Goal: Use online tool/utility: Utilize a website feature to perform a specific function

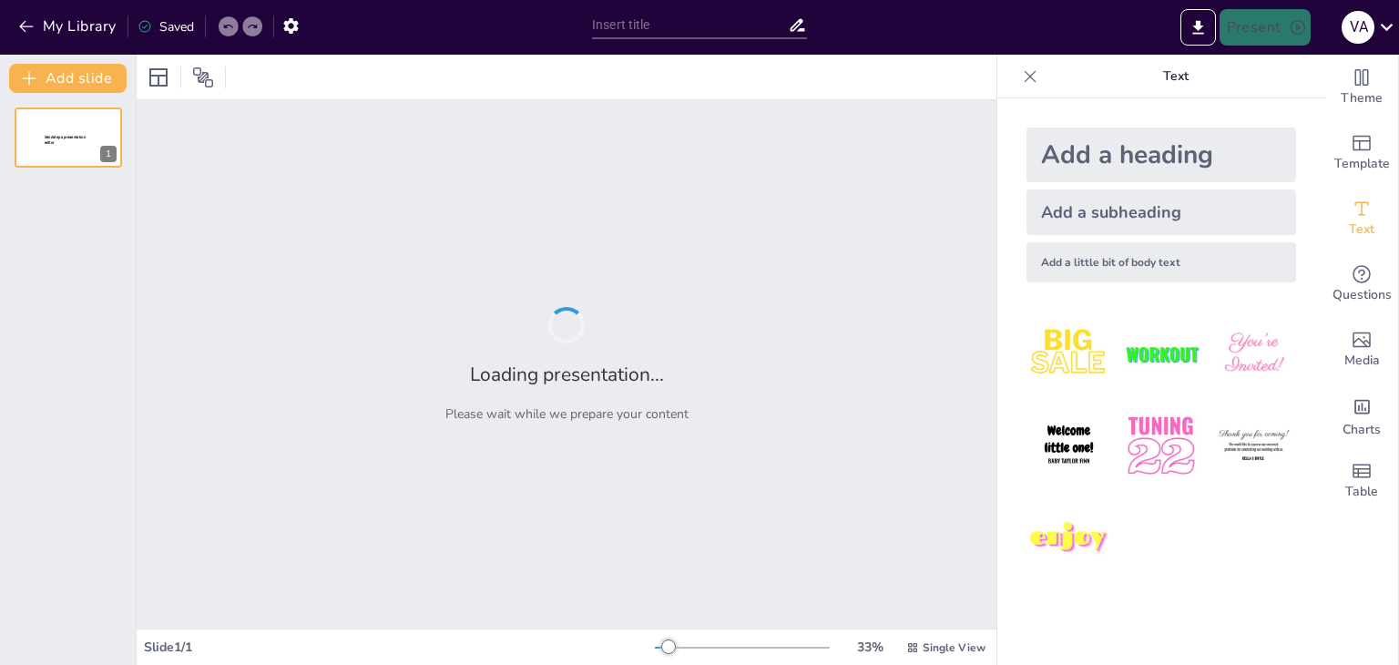
type input "Imported present-MOPT (8).pptx"
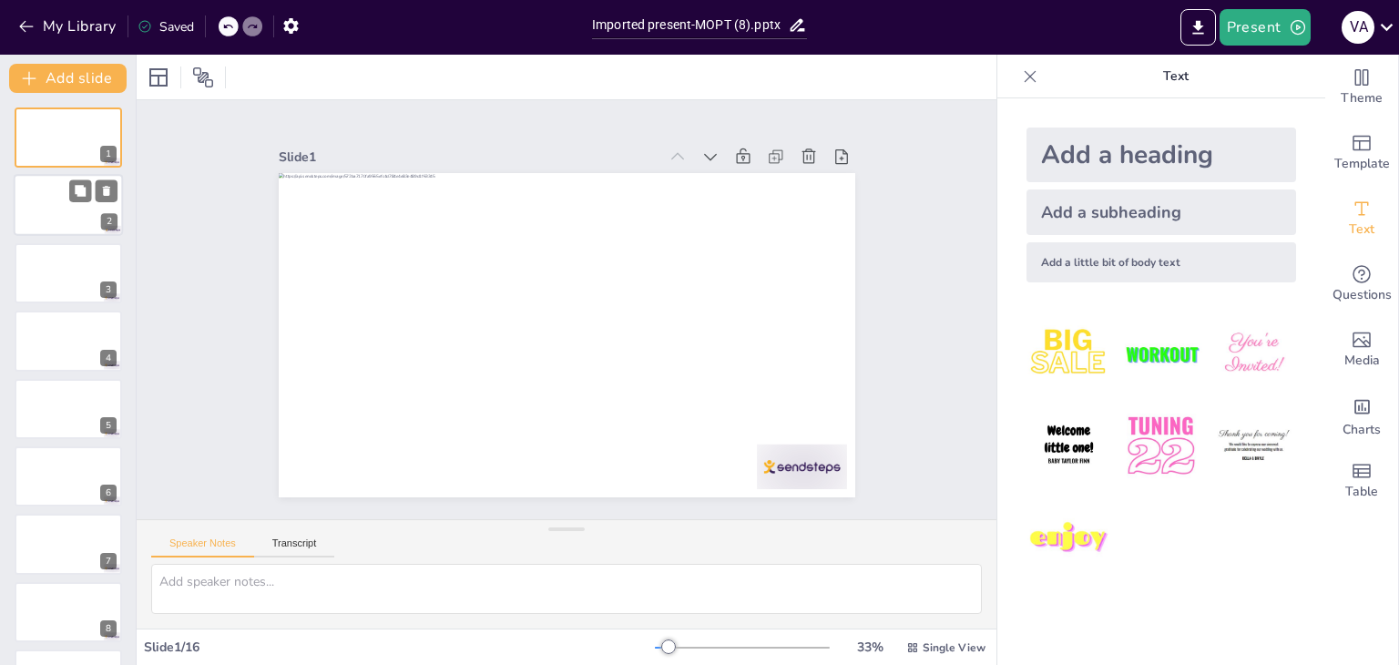
click at [44, 227] on div at bounding box center [68, 206] width 109 height 62
click at [64, 263] on div at bounding box center [68, 273] width 109 height 62
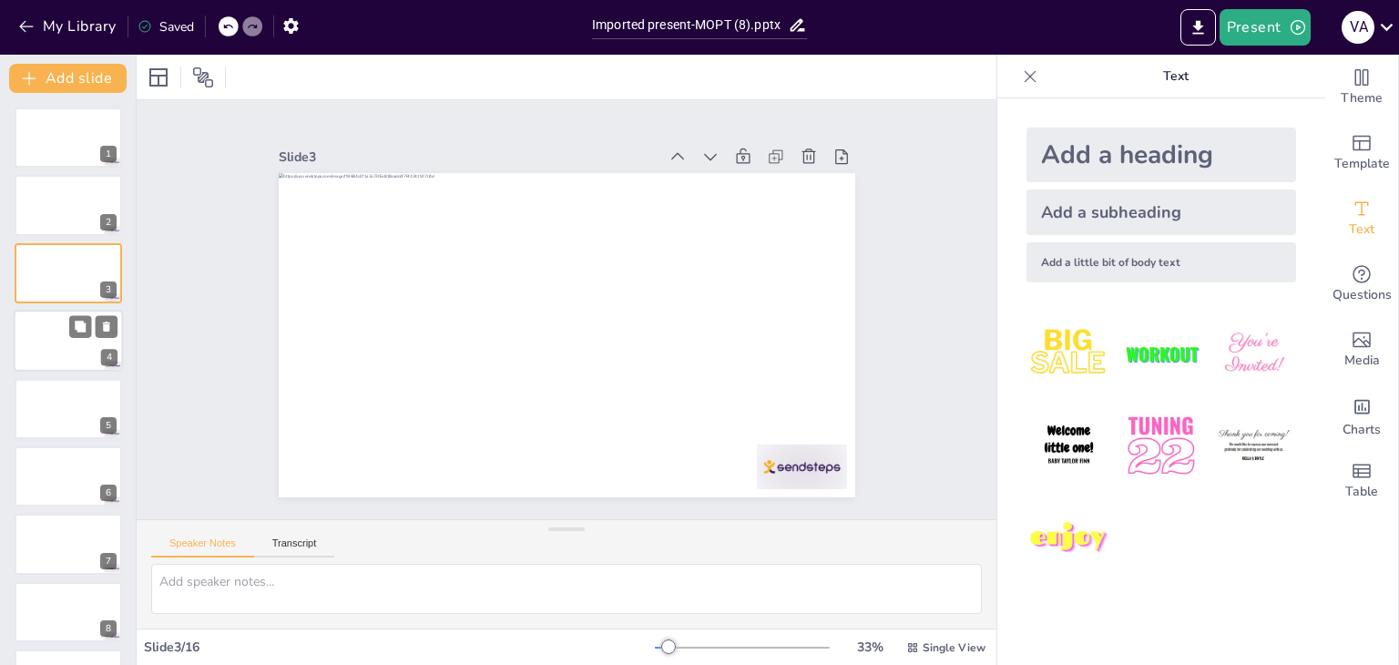
click at [66, 343] on div at bounding box center [68, 341] width 109 height 62
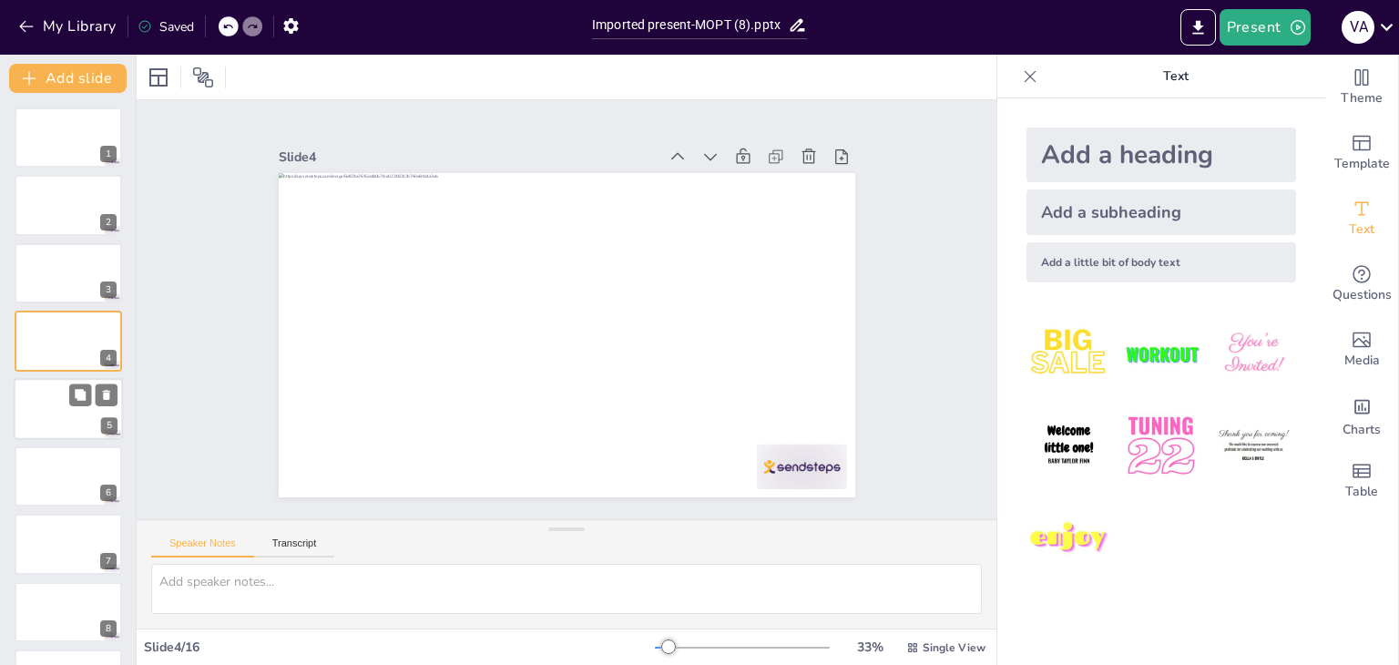
click at [58, 412] on div at bounding box center [68, 409] width 109 height 62
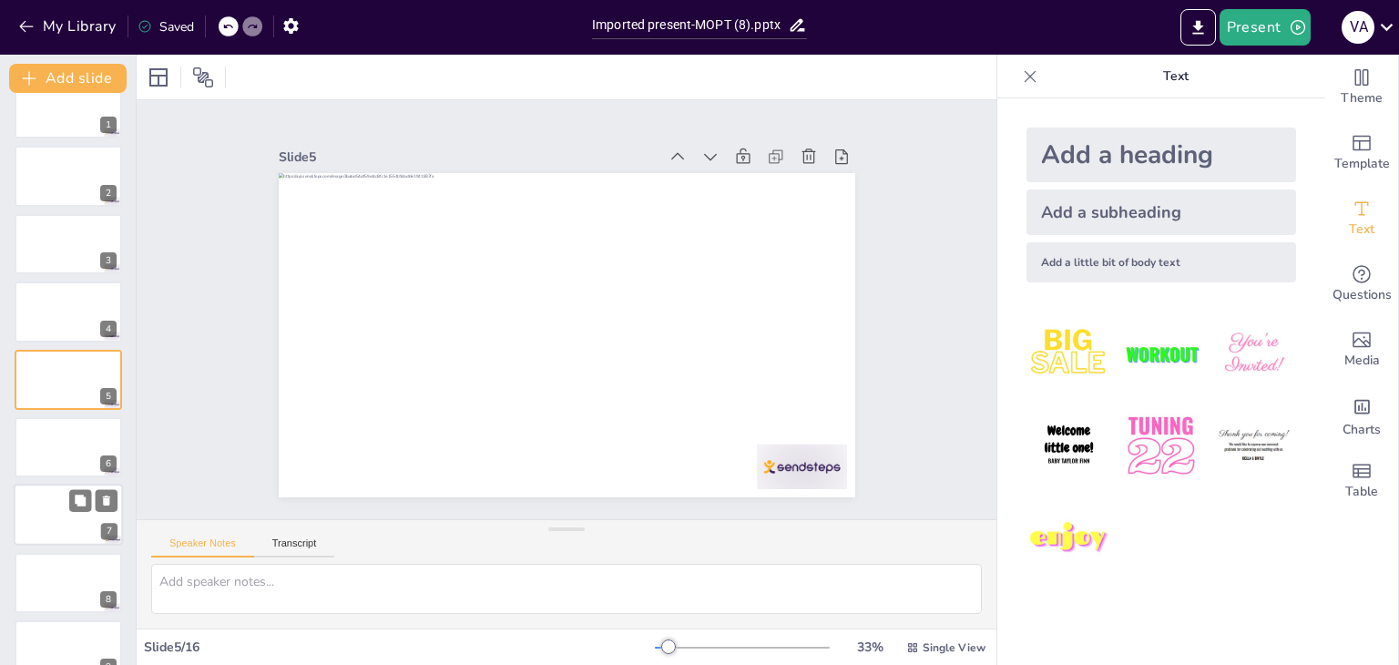
click at [45, 519] on div at bounding box center [68, 516] width 109 height 62
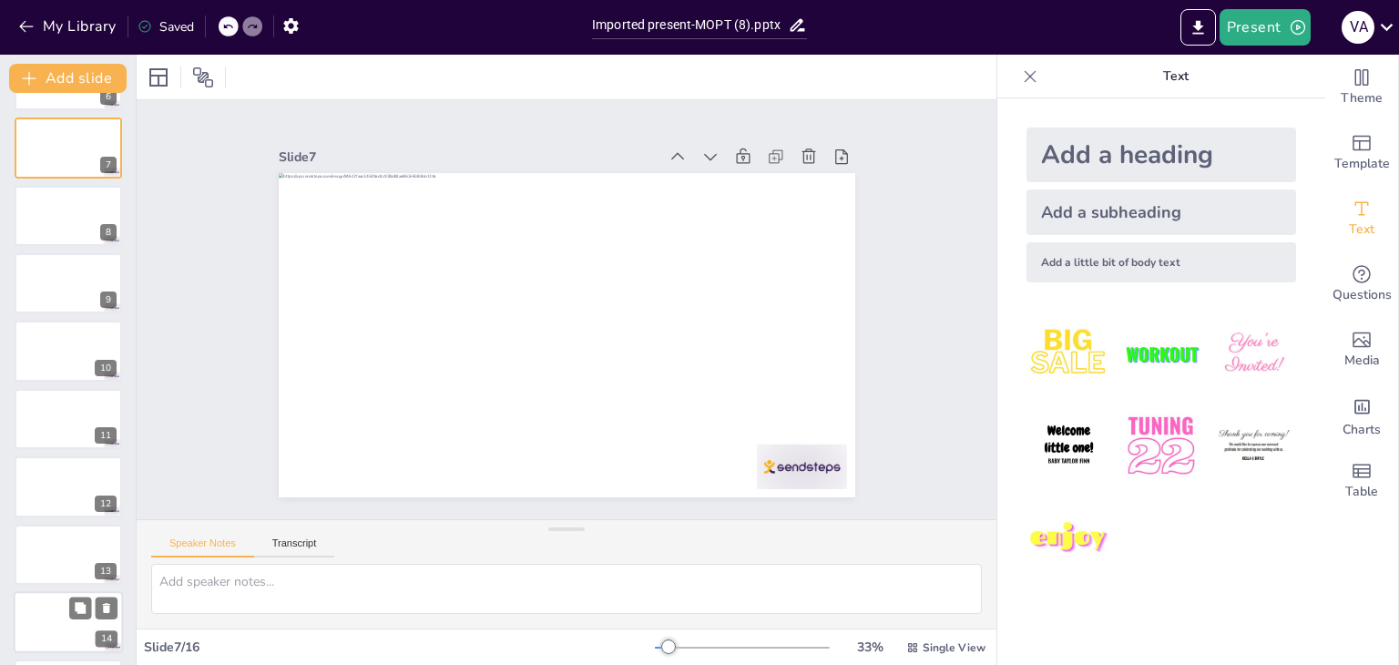
scroll to position [534, 0]
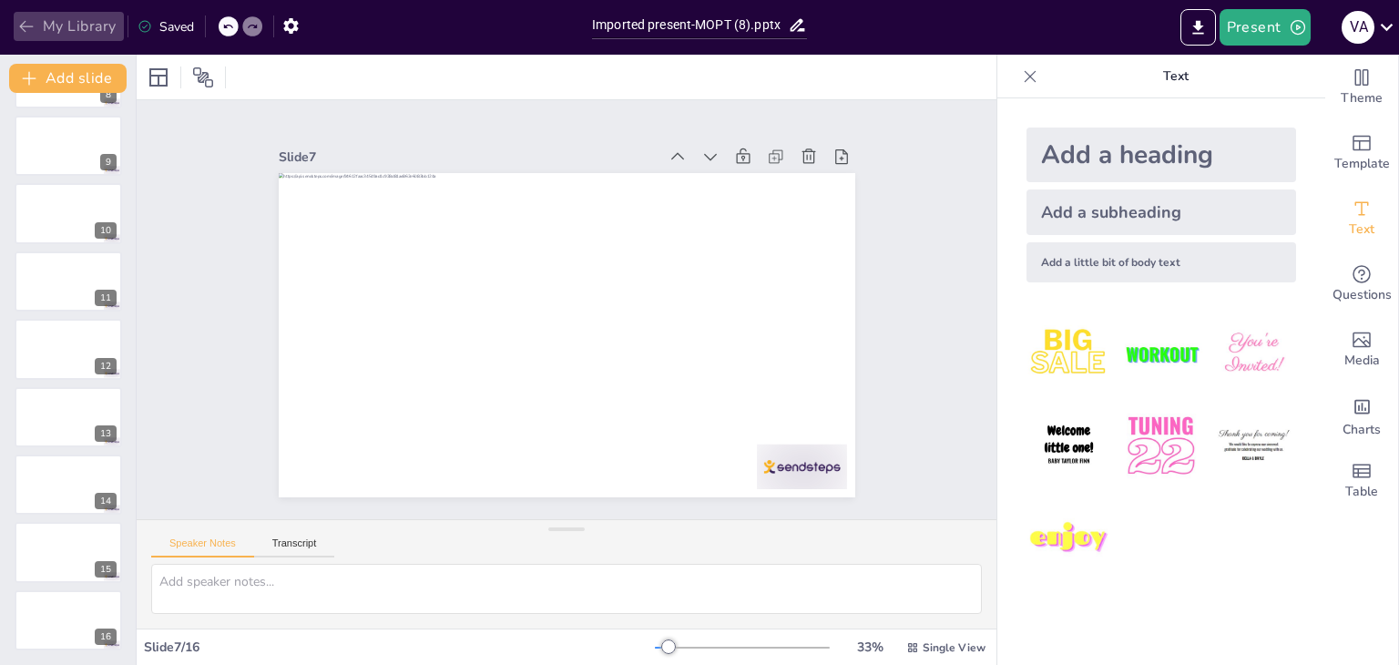
click at [33, 32] on icon "button" at bounding box center [26, 26] width 18 height 18
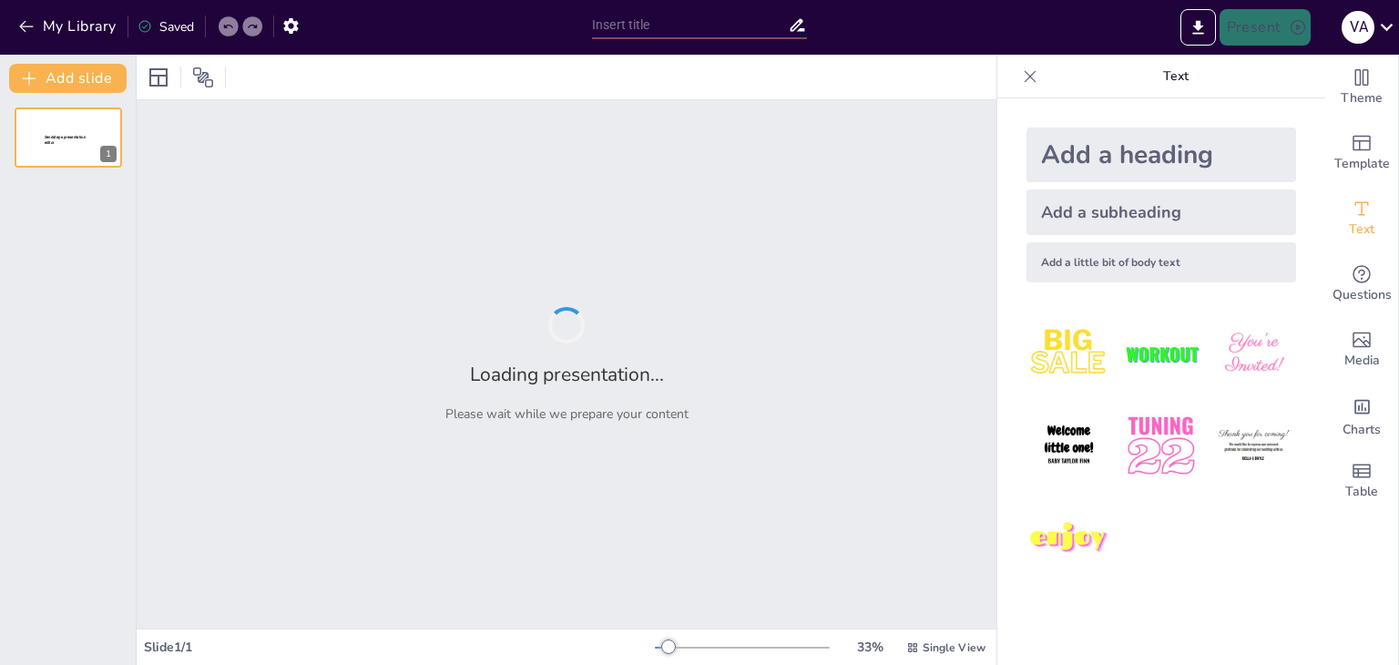
type input "Reorganización Administrativa: Creación de la Unidad para la Igualdad de Género…"
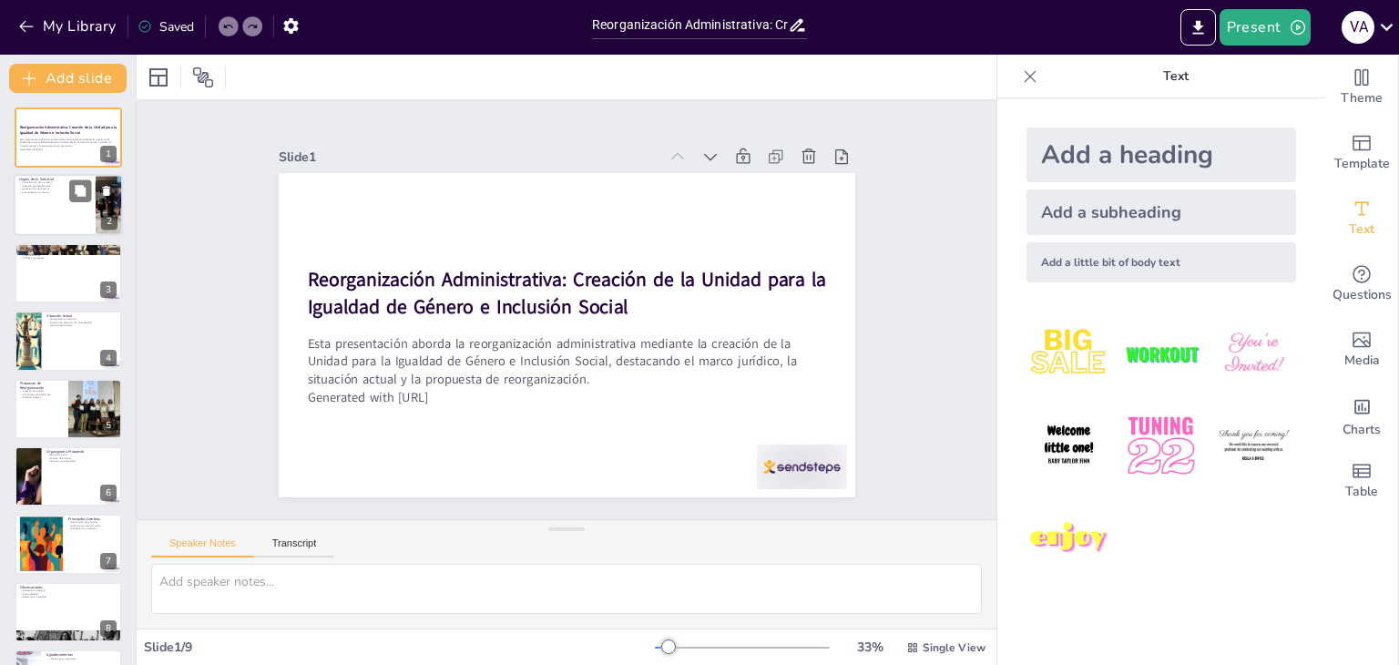
click at [60, 205] on div at bounding box center [68, 206] width 109 height 62
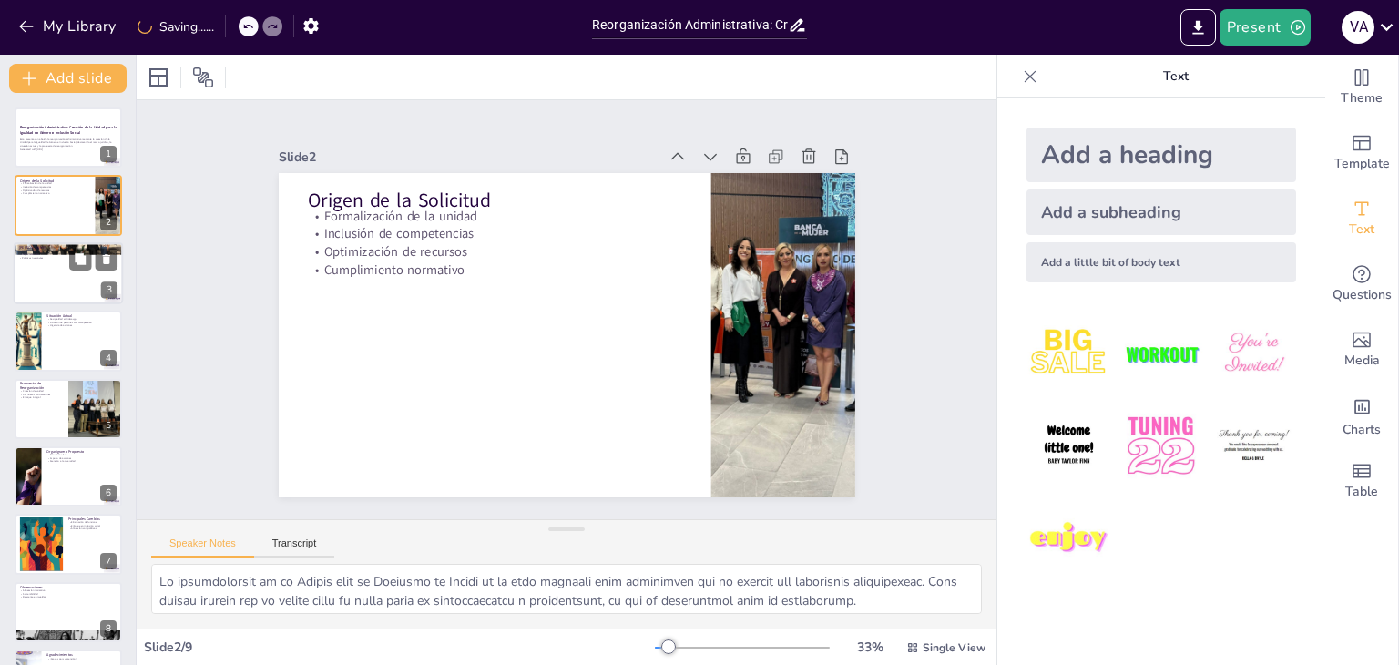
click at [55, 298] on div at bounding box center [68, 273] width 109 height 62
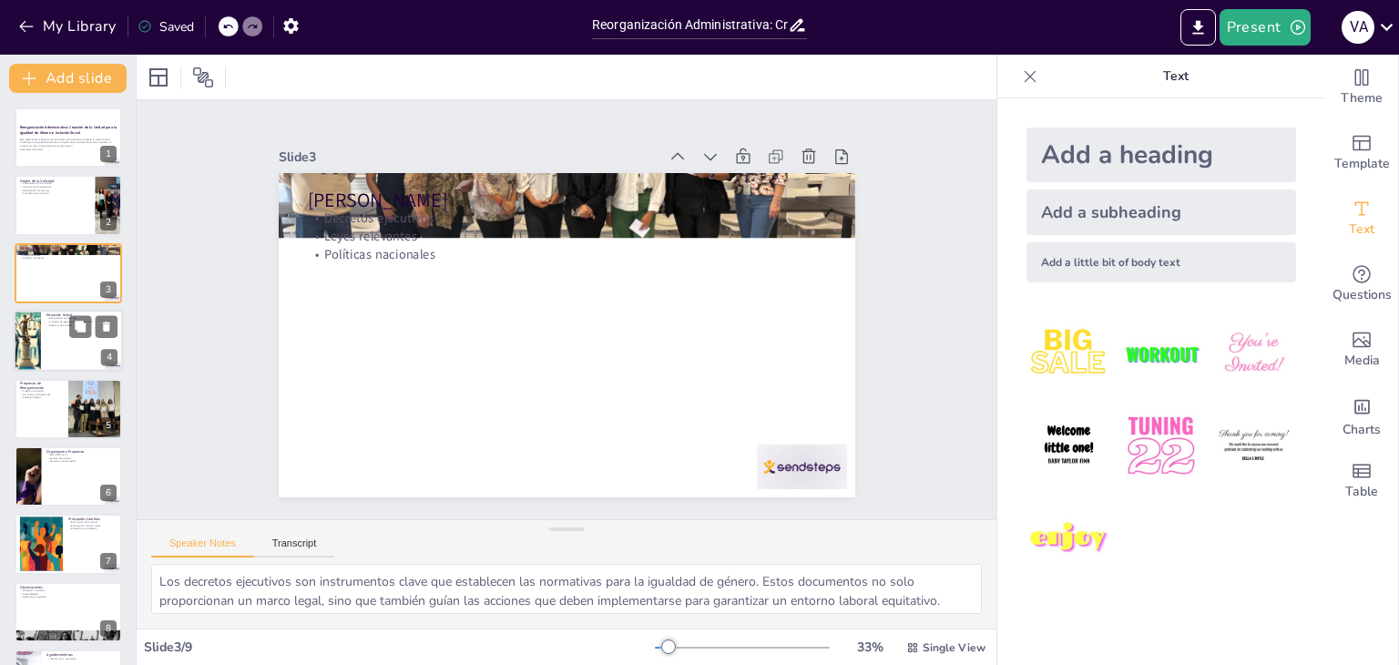
click at [55, 325] on p "Urgencia de acciones" at bounding box center [81, 326] width 71 height 4
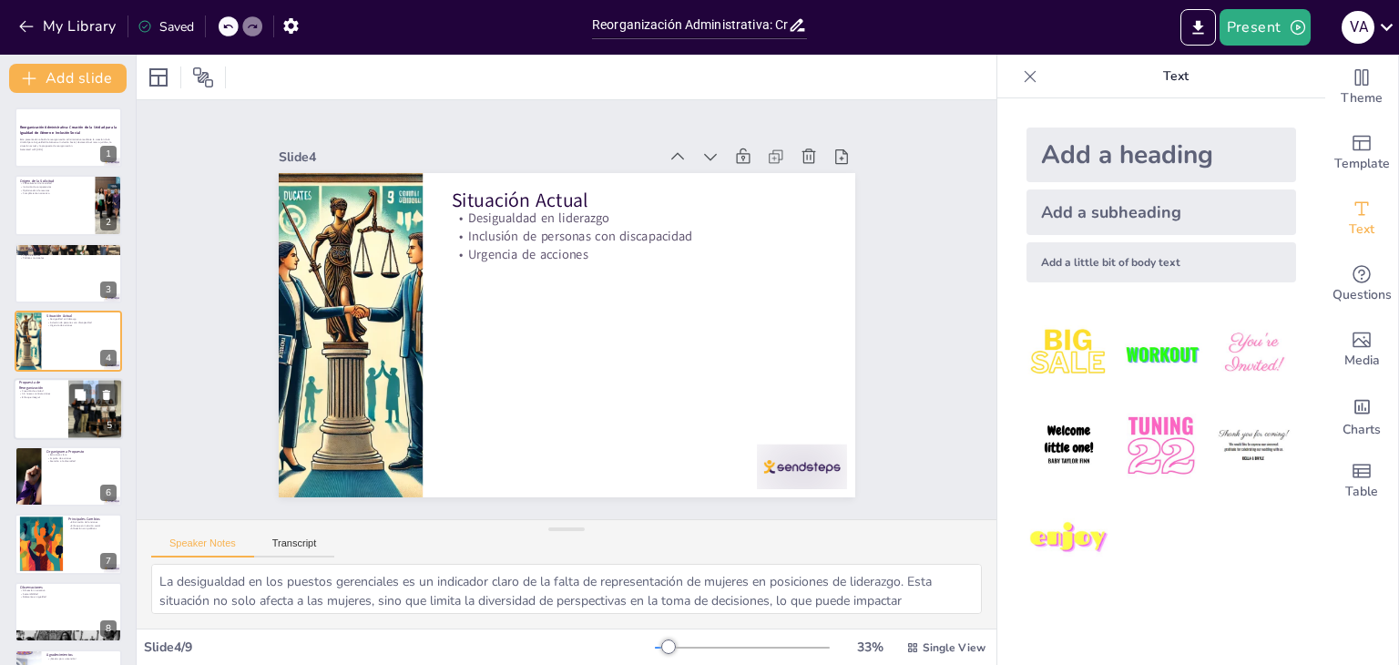
click at [41, 388] on p "Creación de unidad" at bounding box center [41, 390] width 44 height 4
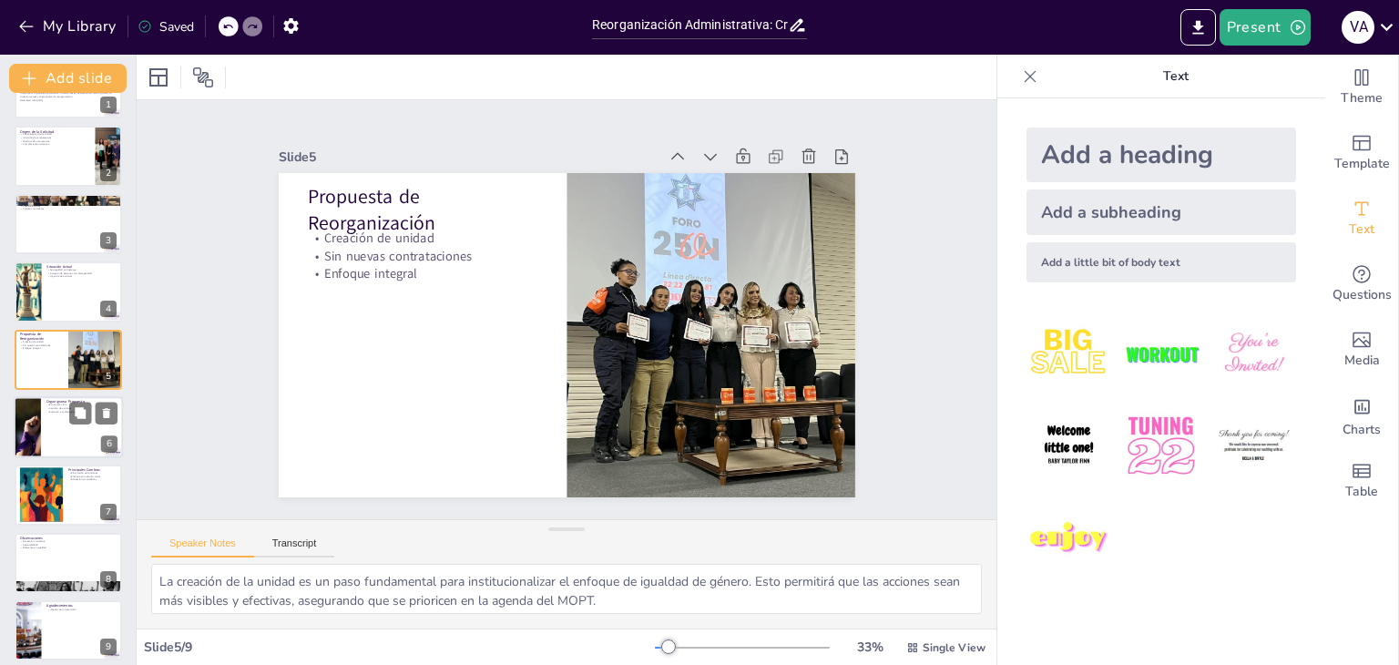
scroll to position [59, 0]
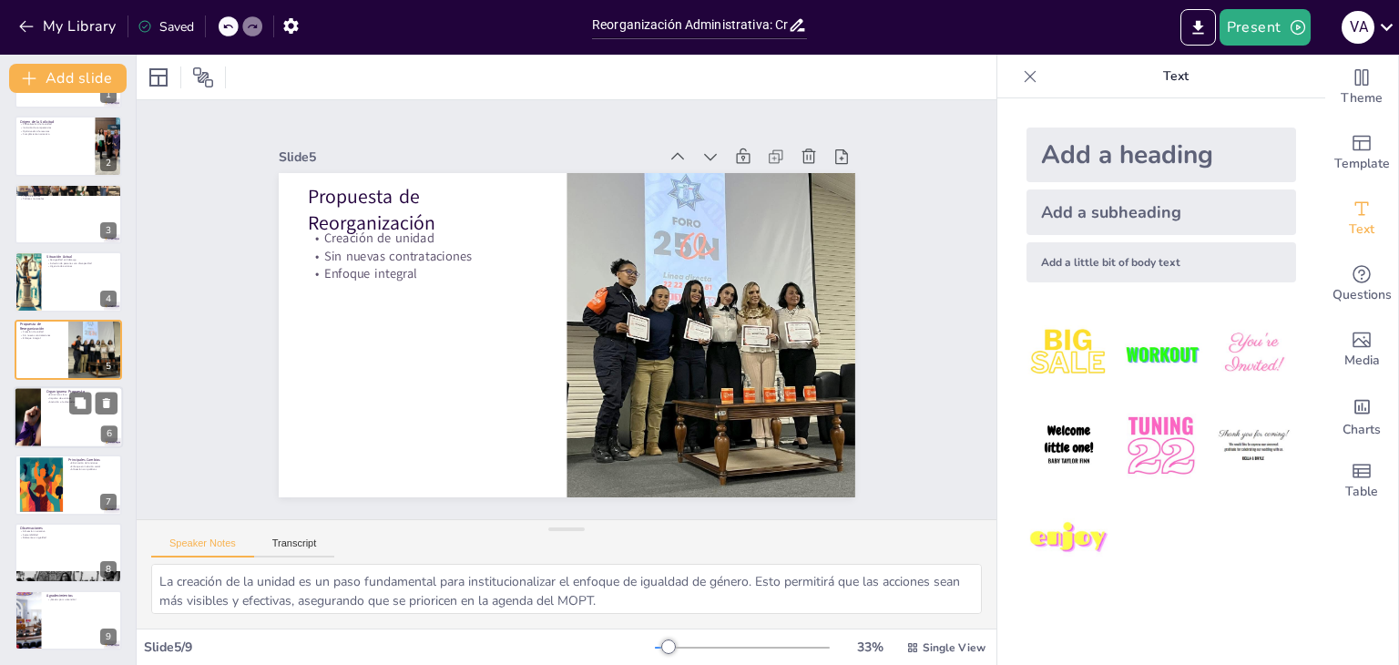
click at [47, 425] on div at bounding box center [68, 417] width 109 height 62
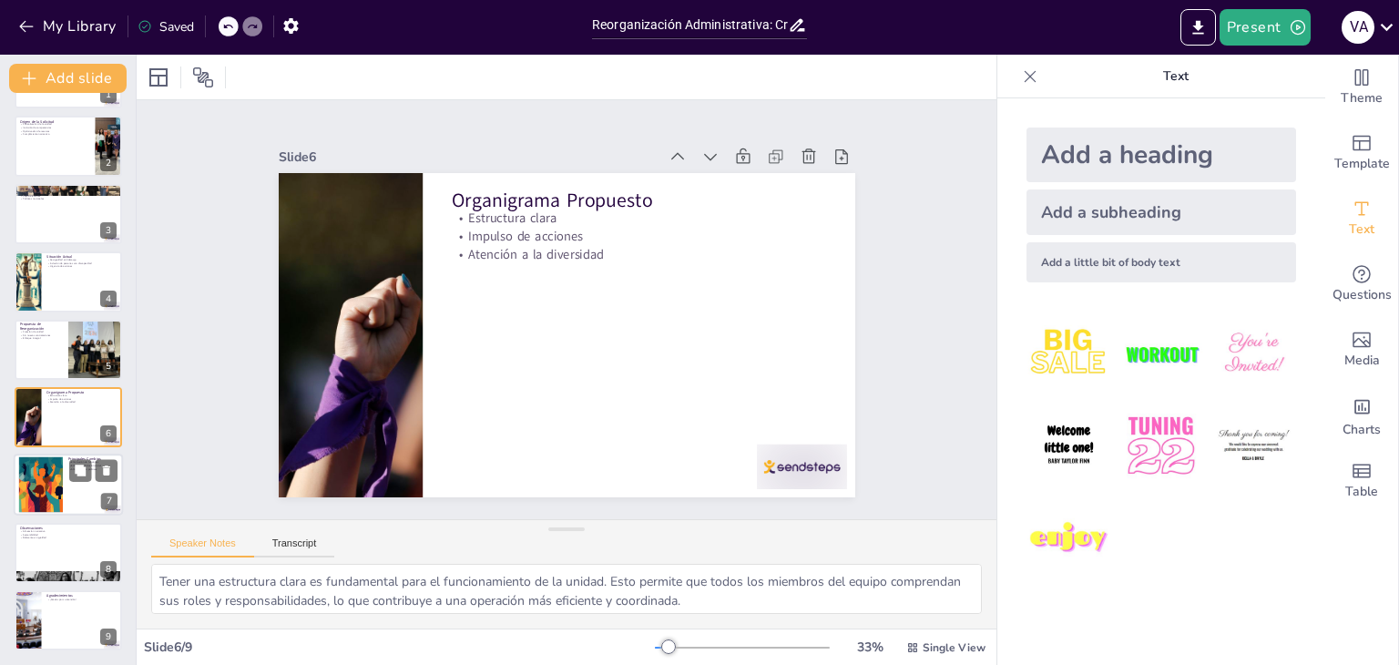
click at [45, 497] on div at bounding box center [40, 485] width 172 height 56
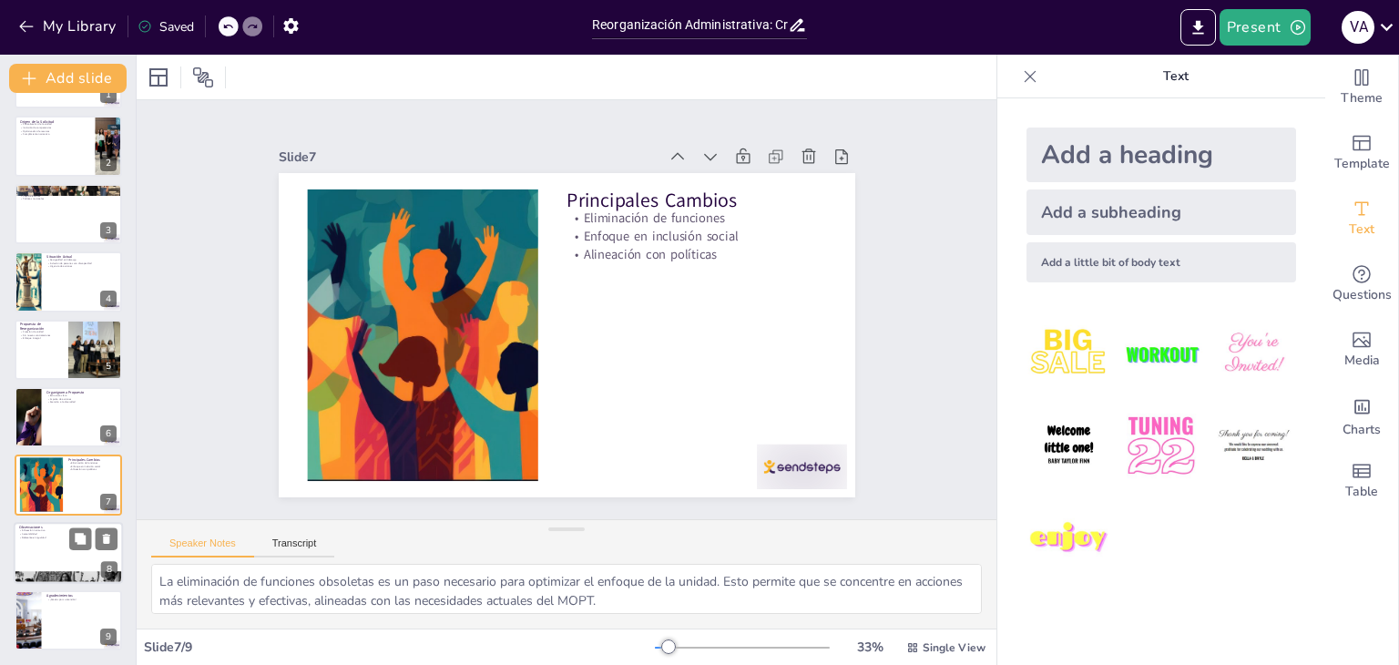
click at [52, 579] on div at bounding box center [68, 578] width 109 height 62
type textarea "La alineación con las normativas es esencial para asegurar que la nueva unidad …"
